Goal: Information Seeking & Learning: Learn about a topic

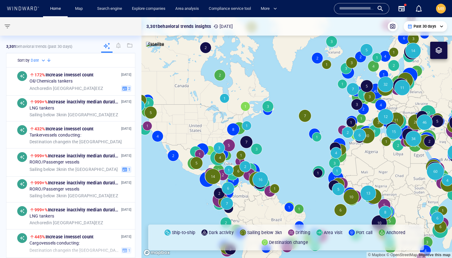
click at [344, 11] on input "text" at bounding box center [356, 8] width 35 height 9
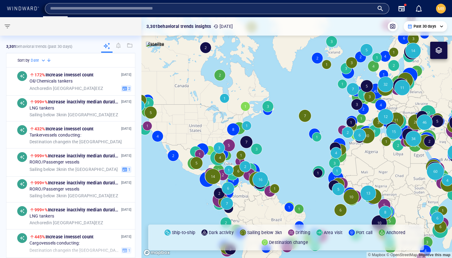
paste input "*******"
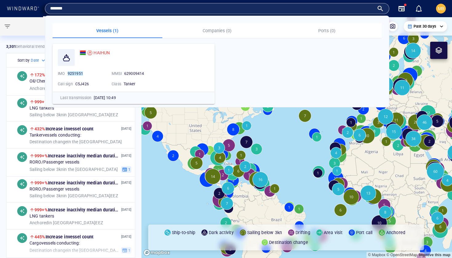
type input "*******"
click at [101, 52] on span "HAIHUN" at bounding box center [101, 52] width 16 height 5
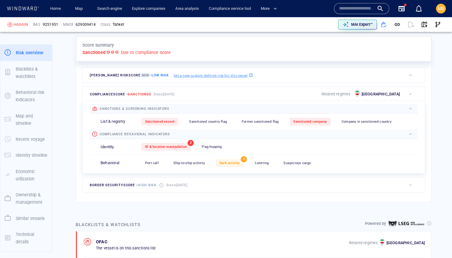
scroll to position [148, 0]
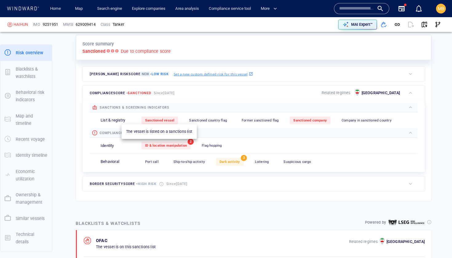
click at [158, 120] on span "Sanctioned vessel" at bounding box center [159, 121] width 29 height 4
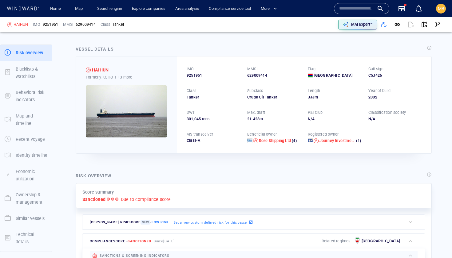
scroll to position [0, 0]
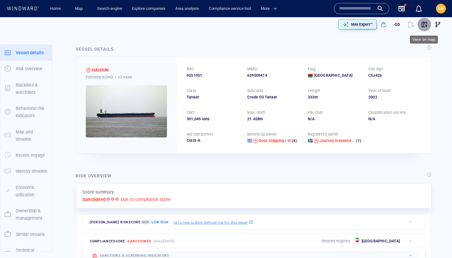
click at [424, 25] on span "button" at bounding box center [424, 25] width 6 height 6
click at [108, 10] on link "Search engine" at bounding box center [110, 8] width 30 height 11
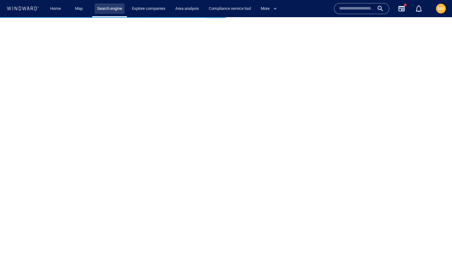
click at [108, 10] on link "Search engine" at bounding box center [110, 8] width 30 height 11
click at [147, 9] on link "Explore companies" at bounding box center [148, 8] width 38 height 11
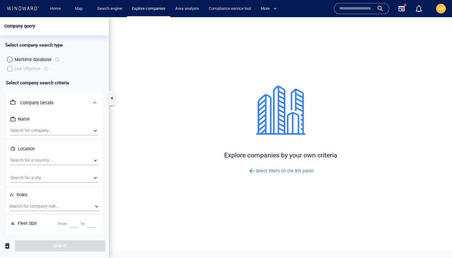
click at [45, 102] on h6 "Company Details" at bounding box center [53, 103] width 67 height 8
click at [36, 131] on div "​" at bounding box center [54, 130] width 88 height 9
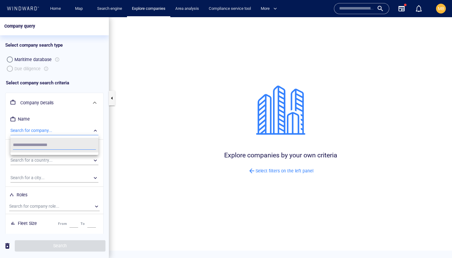
click at [36, 131] on div at bounding box center [226, 137] width 452 height 241
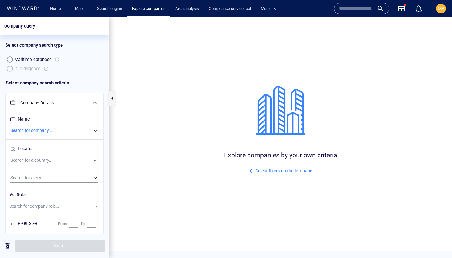
click at [44, 131] on div "​" at bounding box center [54, 130] width 88 height 9
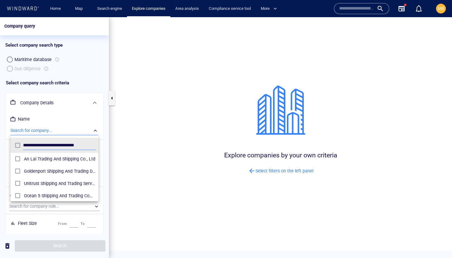
scroll to position [61, 88]
type input "**********"
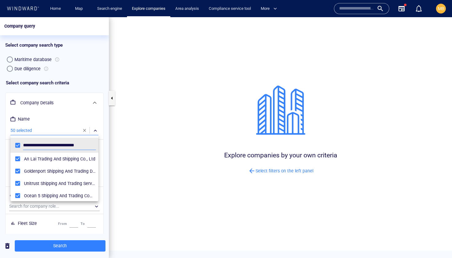
click at [65, 248] on div at bounding box center [226, 137] width 452 height 241
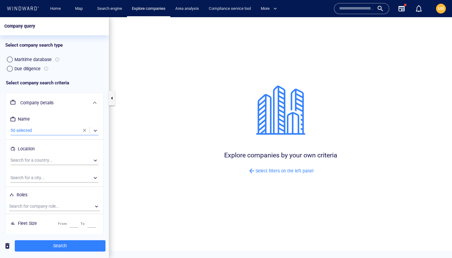
click at [65, 248] on span "Search" at bounding box center [60, 246] width 81 height 8
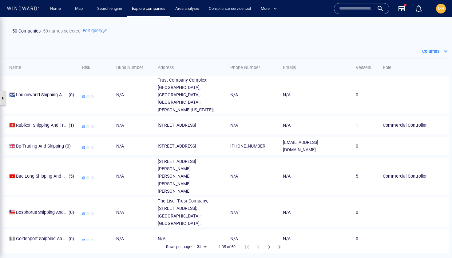
click at [2, 99] on button "button" at bounding box center [3, 98] width 6 height 15
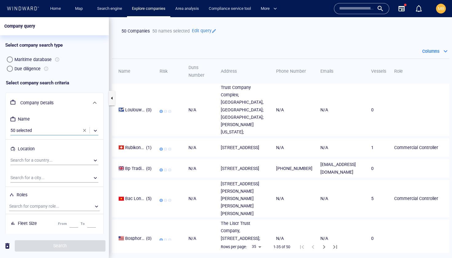
click at [39, 131] on div "​" at bounding box center [54, 130] width 88 height 9
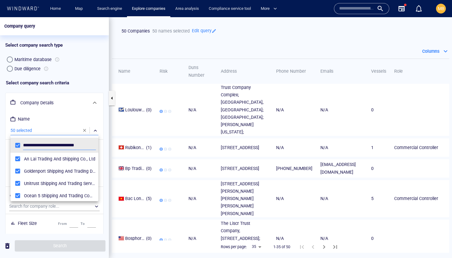
scroll to position [61, 88]
click at [84, 131] on div at bounding box center [226, 137] width 452 height 241
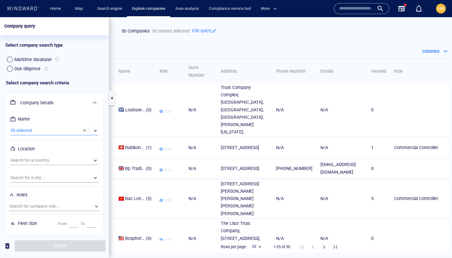
click at [58, 130] on div "​" at bounding box center [54, 130] width 88 height 9
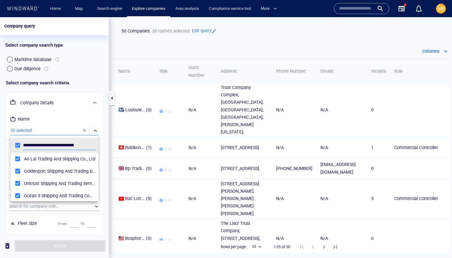
click at [84, 130] on div at bounding box center [226, 137] width 452 height 241
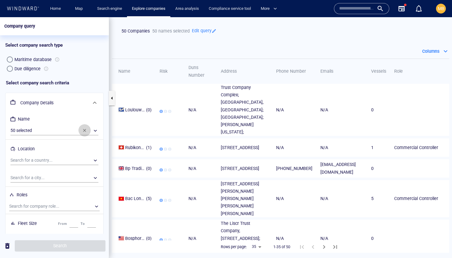
click at [82, 131] on span "button" at bounding box center [84, 130] width 5 height 5
click at [64, 131] on div "​" at bounding box center [54, 130] width 88 height 9
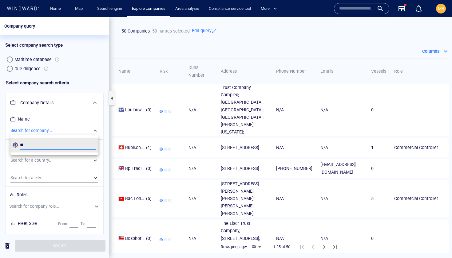
type input "*"
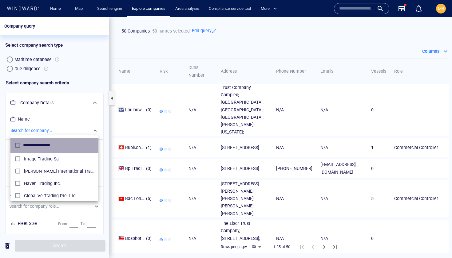
drag, startPoint x: 63, startPoint y: 146, endPoint x: 10, endPoint y: 144, distance: 52.9
click at [10, 144] on div "**********" at bounding box center [226, 137] width 452 height 241
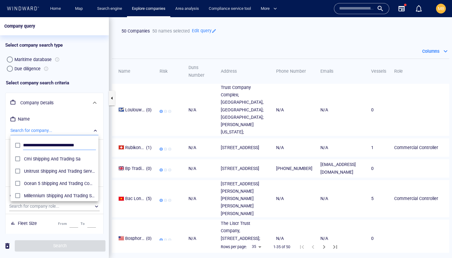
type input "**********"
click at [85, 146] on input "**********" at bounding box center [59, 145] width 73 height 9
click at [45, 208] on div at bounding box center [226, 137] width 452 height 241
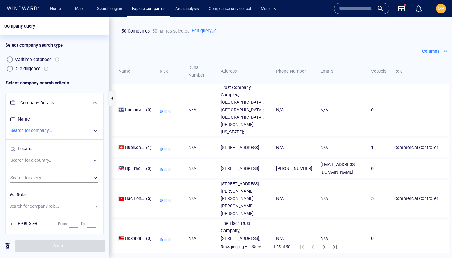
click at [58, 130] on div "​" at bounding box center [54, 130] width 88 height 9
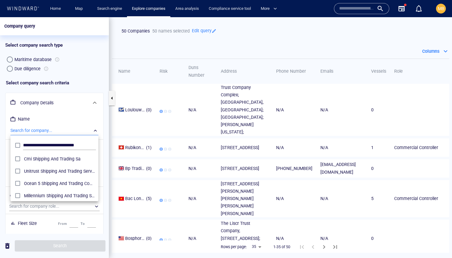
click at [45, 129] on div at bounding box center [226, 137] width 452 height 241
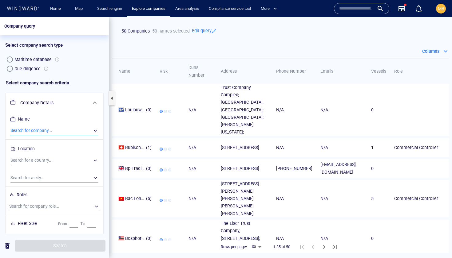
click at [68, 127] on div "​" at bounding box center [54, 130] width 88 height 9
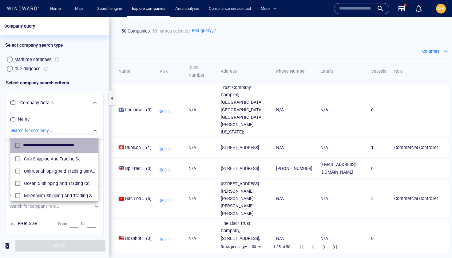
drag, startPoint x: 87, startPoint y: 145, endPoint x: 58, endPoint y: 144, distance: 28.3
click at [58, 144] on input "**********" at bounding box center [59, 145] width 73 height 9
drag, startPoint x: 39, startPoint y: 145, endPoint x: 64, endPoint y: 144, distance: 25.5
click at [65, 145] on input "**********" at bounding box center [59, 145] width 73 height 9
type input "**********"
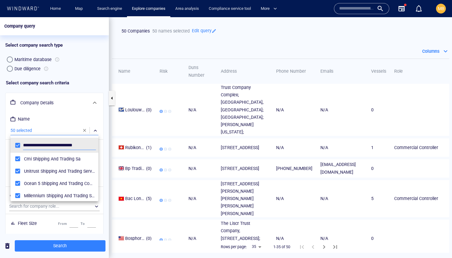
click at [73, 245] on div at bounding box center [226, 137] width 452 height 241
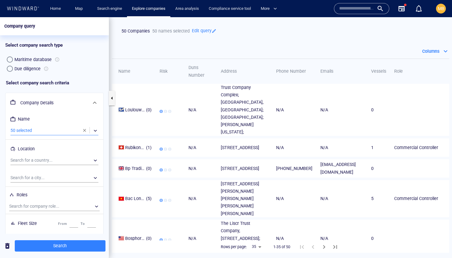
click at [41, 102] on h6 "Company Details" at bounding box center [53, 103] width 67 height 8
click at [58, 245] on span "Search" at bounding box center [60, 246] width 81 height 8
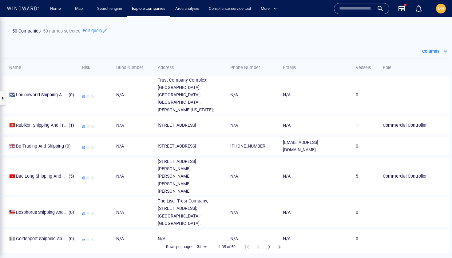
click at [94, 31] on p "Edit query" at bounding box center [94, 30] width 27 height 8
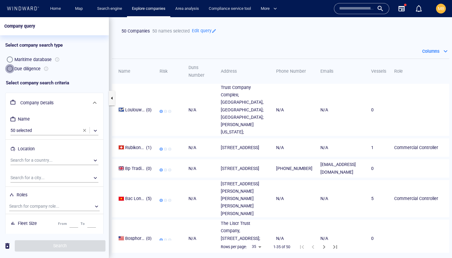
click at [11, 69] on div "button" at bounding box center [10, 69] width 6 height 6
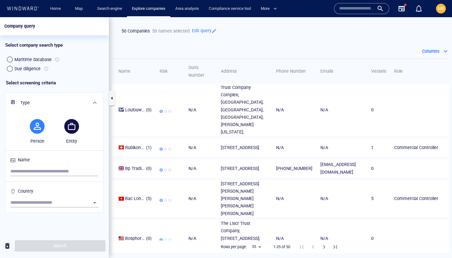
click at [73, 125] on span "button" at bounding box center [71, 126] width 2 height 7
click at [53, 170] on input "search" at bounding box center [54, 171] width 88 height 9
paste input "**********"
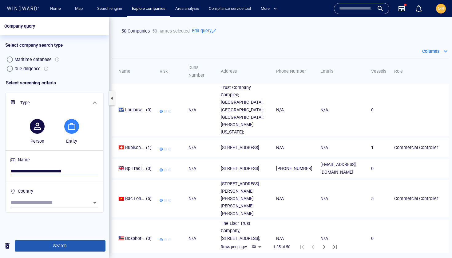
type input "**********"
click at [74, 245] on span "Search" at bounding box center [60, 246] width 81 height 8
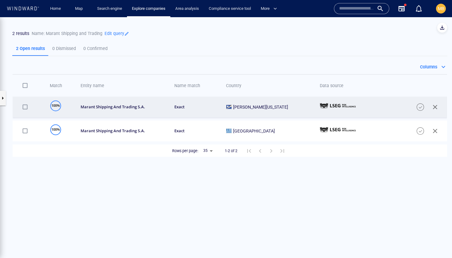
click at [116, 106] on div "marant shipping and trading s.a." at bounding box center [124, 106] width 86 height 5
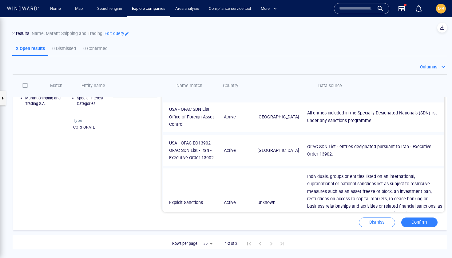
scroll to position [81, 0]
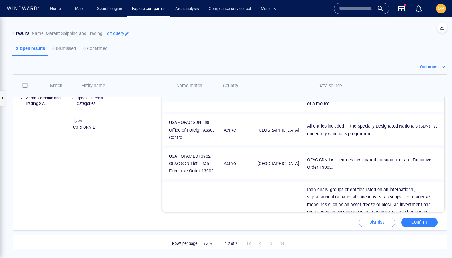
click at [416, 222] on span "Confirm" at bounding box center [419, 223] width 24 height 8
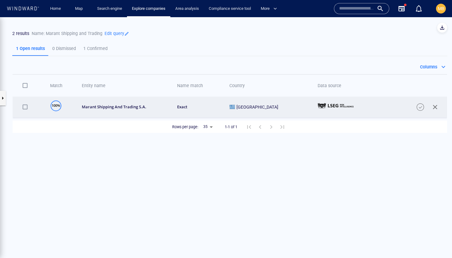
click at [283, 107] on div "[GEOGRAPHIC_DATA]" at bounding box center [269, 107] width 80 height 7
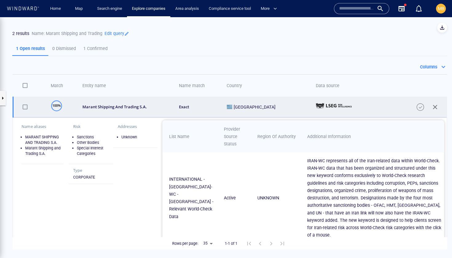
click at [137, 108] on div "marant shipping and trading s.a." at bounding box center [126, 106] width 89 height 5
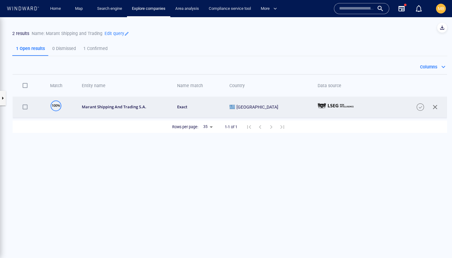
click at [123, 108] on div "marant shipping and trading s.a." at bounding box center [125, 106] width 87 height 5
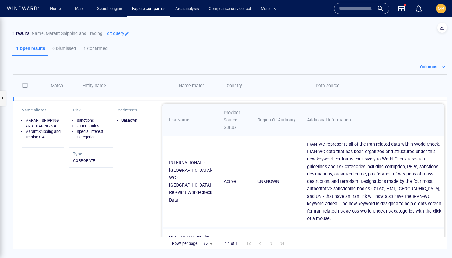
scroll to position [16, 0]
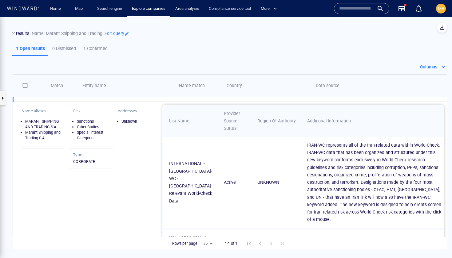
click at [168, 85] on th "Entity name" at bounding box center [124, 86] width 96 height 22
click at [97, 48] on p "1 Confirmed" at bounding box center [95, 48] width 24 height 7
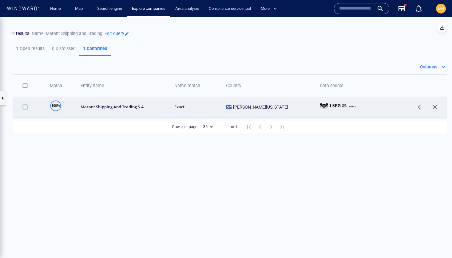
click at [103, 108] on div "marant shipping and trading s.a." at bounding box center [124, 106] width 86 height 5
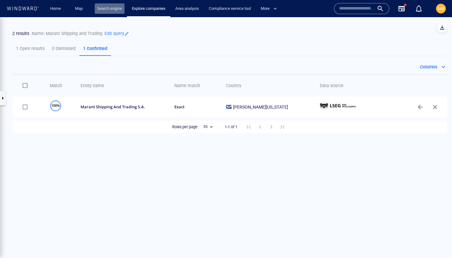
click at [107, 7] on link "Search engine" at bounding box center [110, 8] width 30 height 11
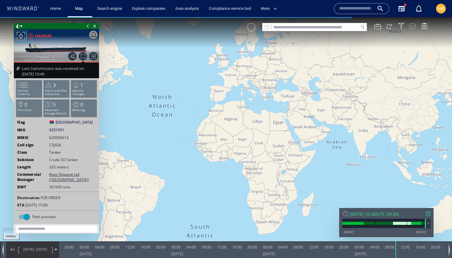
click at [413, 26] on div at bounding box center [412, 26] width 6 height 6
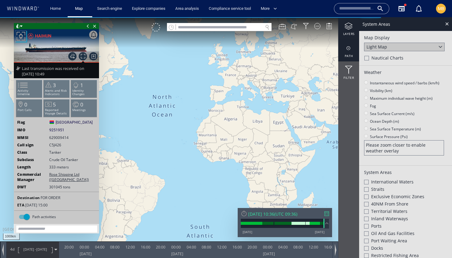
click at [348, 52] on div "path" at bounding box center [348, 50] width 21 height 22
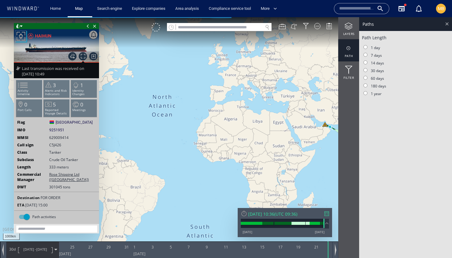
click at [447, 24] on div at bounding box center [446, 23] width 7 height 7
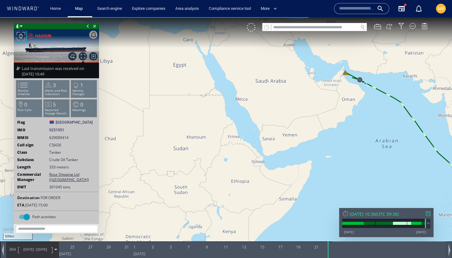
drag, startPoint x: 360, startPoint y: 118, endPoint x: 326, endPoint y: 151, distance: 47.2
click at [327, 151] on canvas "Map" at bounding box center [226, 134] width 452 height 235
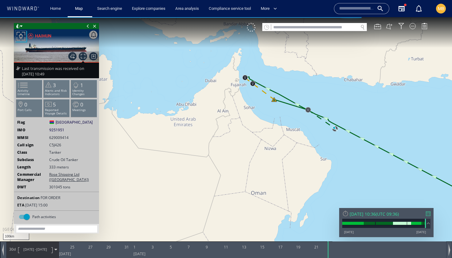
drag, startPoint x: 293, startPoint y: 117, endPoint x: 300, endPoint y: 140, distance: 23.1
click at [300, 139] on canvas "Map" at bounding box center [226, 134] width 452 height 235
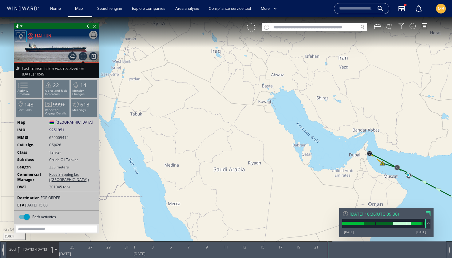
drag, startPoint x: 412, startPoint y: 180, endPoint x: 322, endPoint y: 144, distance: 96.6
click at [322, 144] on canvas "Map" at bounding box center [226, 134] width 452 height 235
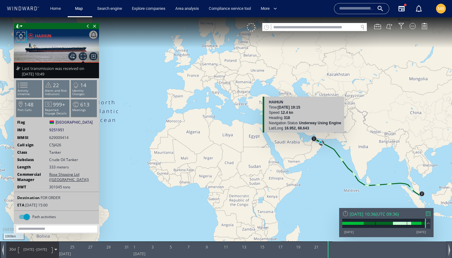
drag, startPoint x: 347, startPoint y: 159, endPoint x: 306, endPoint y: 144, distance: 44.5
click at [307, 141] on canvas "Map" at bounding box center [226, 134] width 452 height 235
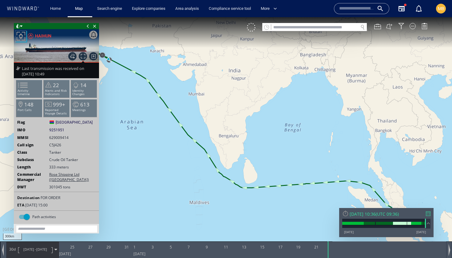
drag, startPoint x: 357, startPoint y: 154, endPoint x: 318, endPoint y: 148, distance: 39.2
click at [319, 148] on canvas "Map" at bounding box center [226, 134] width 452 height 235
drag, startPoint x: 332, startPoint y: 161, endPoint x: 334, endPoint y: 99, distance: 61.8
click at [334, 99] on canvas "Map" at bounding box center [226, 134] width 452 height 235
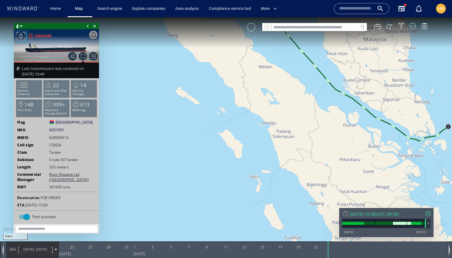
click at [332, 103] on canvas "Map" at bounding box center [226, 134] width 452 height 235
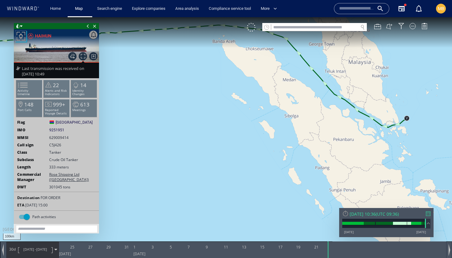
drag, startPoint x: 242, startPoint y: 143, endPoint x: 335, endPoint y: 159, distance: 94.2
click at [333, 159] on canvas "Map" at bounding box center [226, 134] width 452 height 235
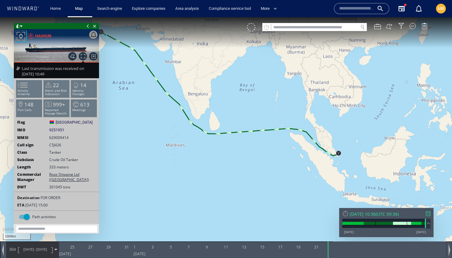
drag, startPoint x: 199, startPoint y: 155, endPoint x: 210, endPoint y: 171, distance: 19.0
click at [210, 171] on canvas "Map" at bounding box center [226, 134] width 452 height 235
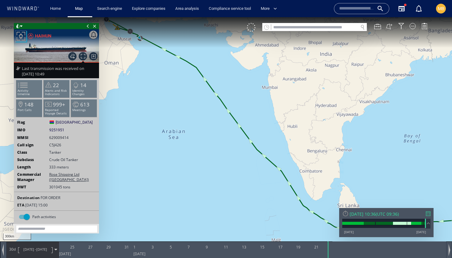
drag, startPoint x: 165, startPoint y: 121, endPoint x: 186, endPoint y: 144, distance: 30.9
click at [186, 144] on canvas "Map" at bounding box center [226, 134] width 452 height 235
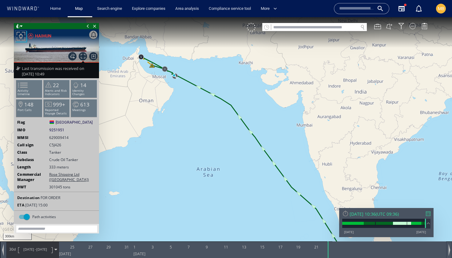
click at [342, 9] on input "text" at bounding box center [356, 8] width 35 height 9
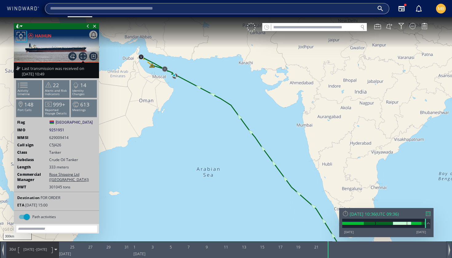
click at [342, 9] on input "text" at bounding box center [212, 8] width 324 height 9
click at [165, 9] on input "text" at bounding box center [212, 8] width 324 height 9
